Goal: Information Seeking & Learning: Learn about a topic

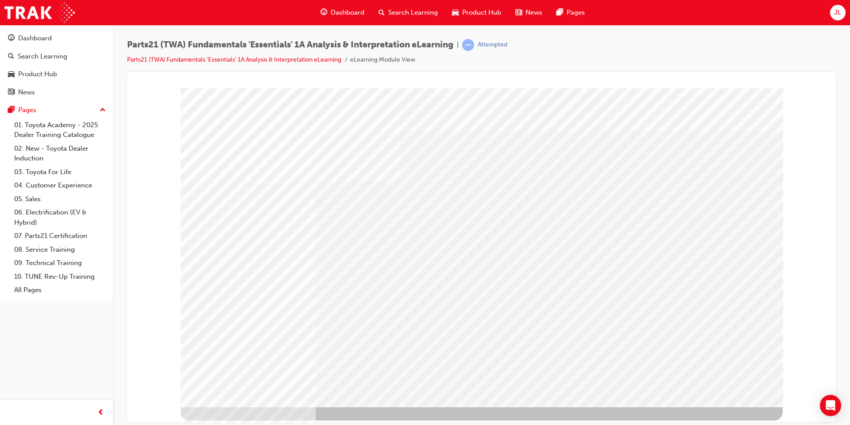
click at [577, 168] on div "Play" at bounding box center [576, 168] width 336 height 0
click at [580, 168] on div "Play" at bounding box center [576, 168] width 336 height 0
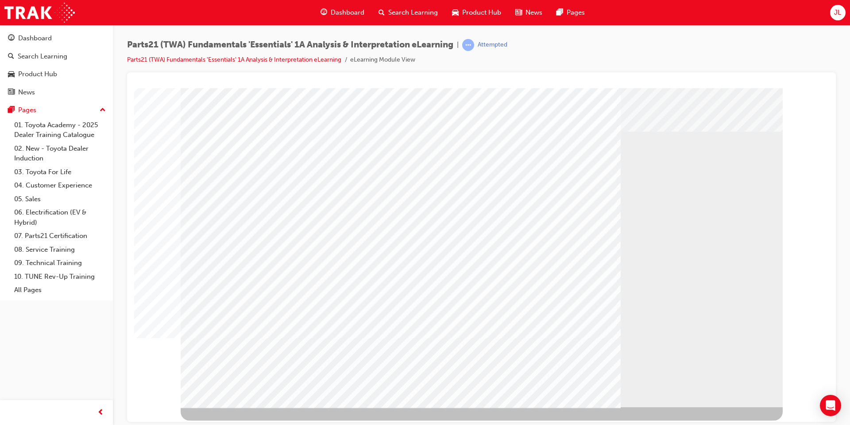
drag, startPoint x: 464, startPoint y: 349, endPoint x: 481, endPoint y: 349, distance: 17.3
click at [481, 168] on div "Progress, Video at 0 seconds" at bounding box center [508, 168] width 200 height 0
drag, startPoint x: 483, startPoint y: 349, endPoint x: 462, endPoint y: 348, distance: 21.3
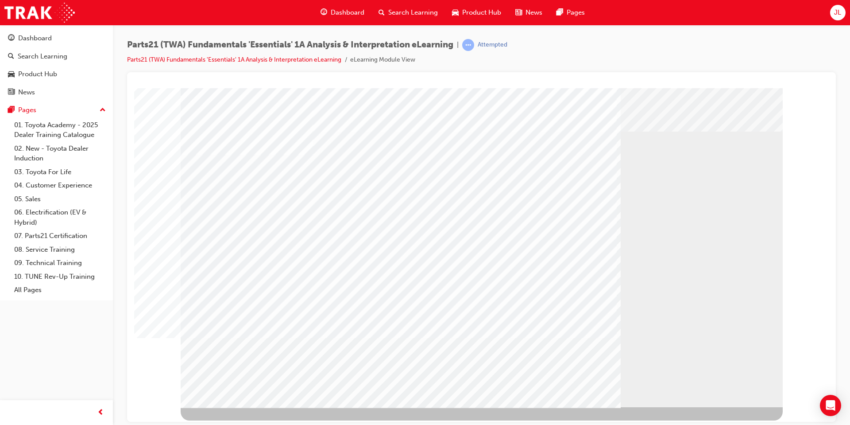
click at [462, 168] on div "Progress, Video at 0 seconds" at bounding box center [508, 168] width 200 height 0
drag, startPoint x: 466, startPoint y: 349, endPoint x: 471, endPoint y: 350, distance: 5.3
click at [471, 168] on div "Progress, Video at 0 seconds" at bounding box center [508, 168] width 200 height 0
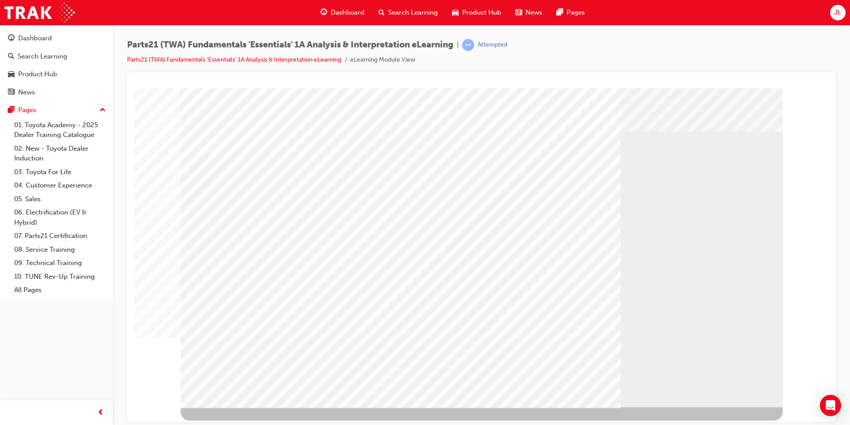
drag, startPoint x: 472, startPoint y: 350, endPoint x: 484, endPoint y: 350, distance: 12.0
click at [484, 168] on div "Progress, Video at 0 seconds" at bounding box center [508, 168] width 200 height 0
drag, startPoint x: 485, startPoint y: 350, endPoint x: 456, endPoint y: 350, distance: 29.2
click at [456, 168] on div "Video" at bounding box center [576, 168] width 336 height 0
click at [437, 168] on div "Play" at bounding box center [576, 168] width 336 height 0
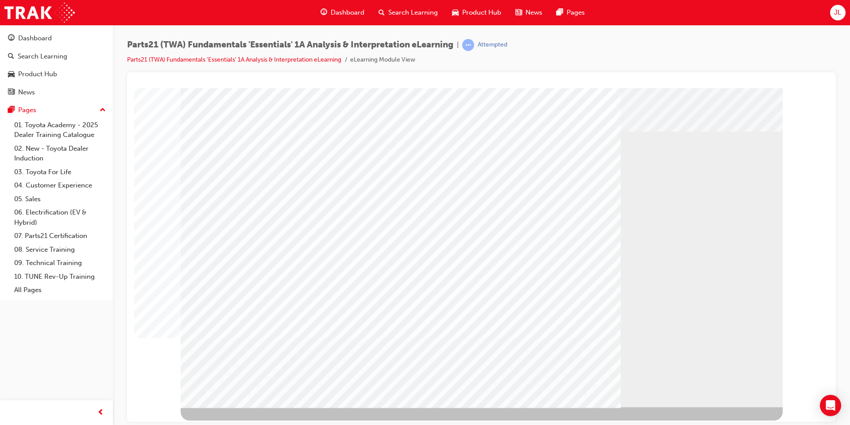
click at [436, 168] on div "Play" at bounding box center [576, 168] width 336 height 0
click at [433, 168] on div "Play" at bounding box center [576, 168] width 336 height 0
click at [416, 168] on div "Rewind" at bounding box center [576, 168] width 336 height 0
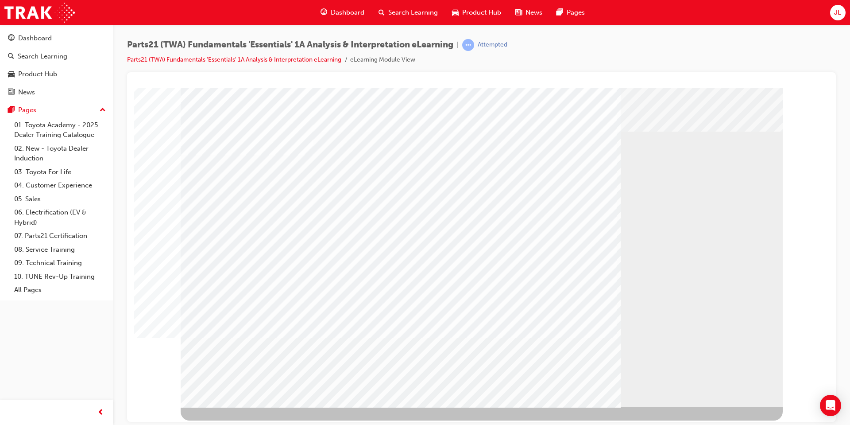
click at [421, 168] on div "Rewind" at bounding box center [576, 168] width 336 height 0
click at [420, 168] on div "Rewind" at bounding box center [576, 168] width 336 height 0
click at [335, 116] on td "Loading..." at bounding box center [482, 104] width 686 height 24
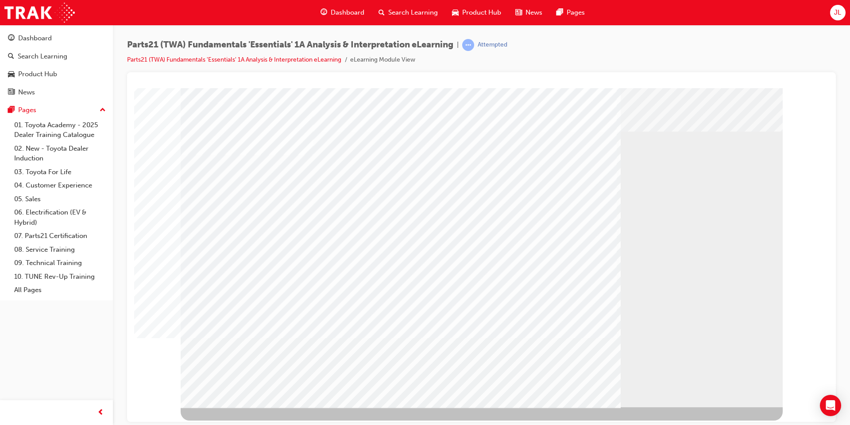
click at [575, 168] on div "Play" at bounding box center [576, 168] width 336 height 0
click at [526, 168] on div "Video" at bounding box center [508, 168] width 200 height 0
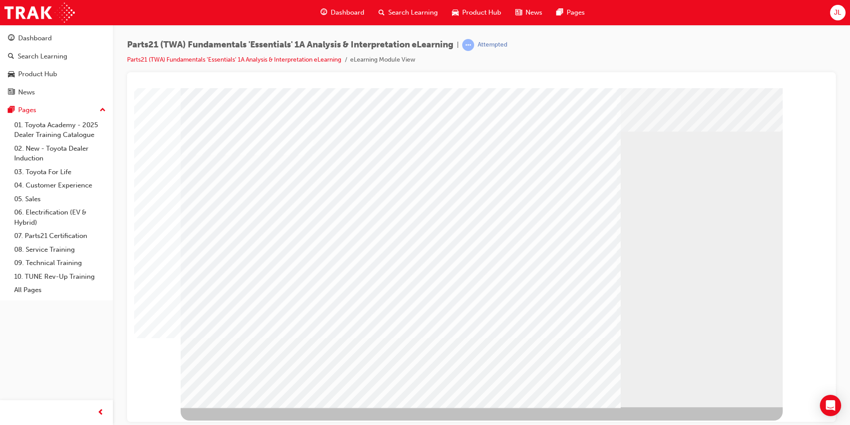
click at [475, 168] on div "Video" at bounding box center [508, 168] width 200 height 0
click at [472, 168] on div "Video" at bounding box center [508, 168] width 200 height 0
click at [471, 168] on div "Progress, Video at 0 seconds" at bounding box center [508, 168] width 200 height 0
click at [469, 168] on div "Progress, Video at 0 seconds" at bounding box center [508, 168] width 200 height 0
click at [468, 168] on div "Progress, Video at 0 seconds" at bounding box center [508, 168] width 200 height 0
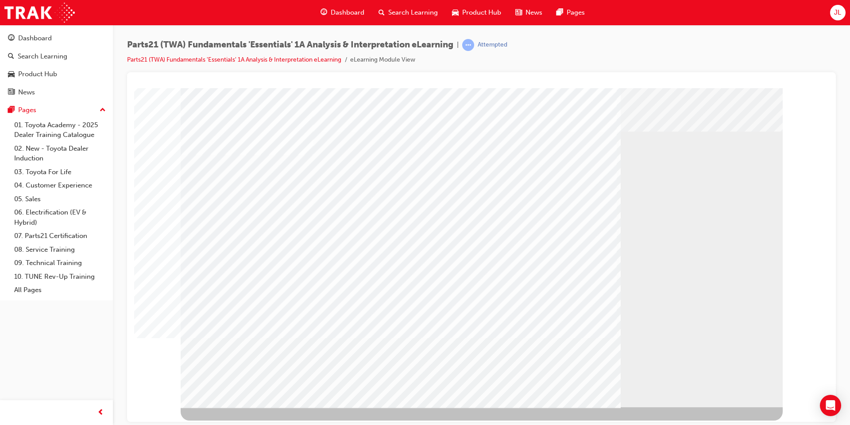
click at [465, 168] on div "Video" at bounding box center [508, 168] width 200 height 0
click at [502, 168] on div "Video" at bounding box center [508, 168] width 200 height 0
click at [433, 168] on div "Play" at bounding box center [576, 168] width 336 height 0
click at [435, 168] on div "Play" at bounding box center [576, 168] width 336 height 0
click at [434, 168] on div "Play" at bounding box center [576, 168] width 336 height 0
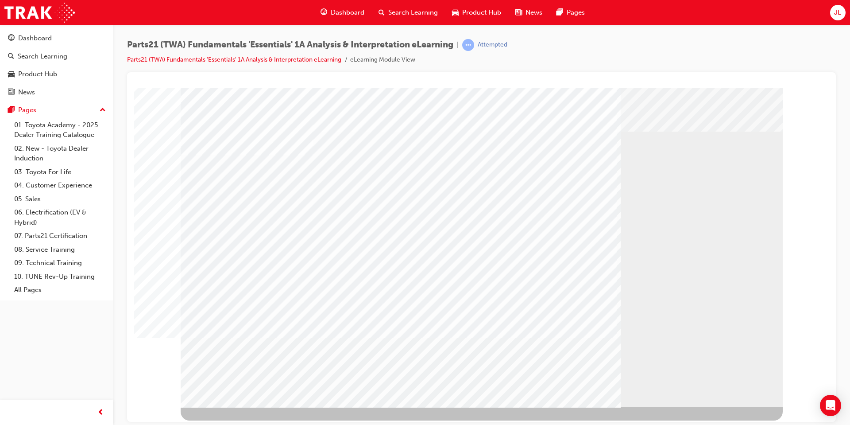
click at [434, 168] on div "Play" at bounding box center [576, 168] width 336 height 0
click at [431, 168] on div "Play" at bounding box center [576, 168] width 336 height 0
